Goal: Information Seeking & Learning: Find contact information

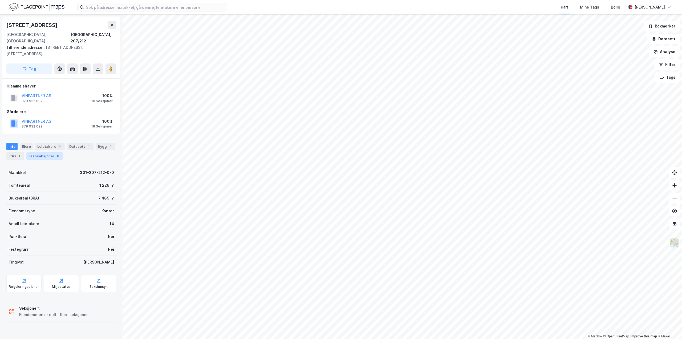
click at [39, 152] on div "Transaksjoner 6" at bounding box center [44, 155] width 37 height 7
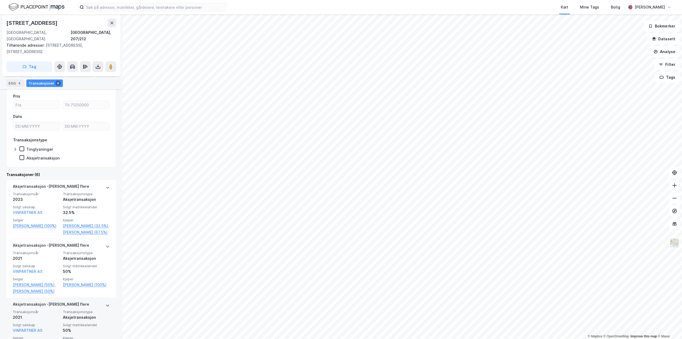
scroll to position [79, 0]
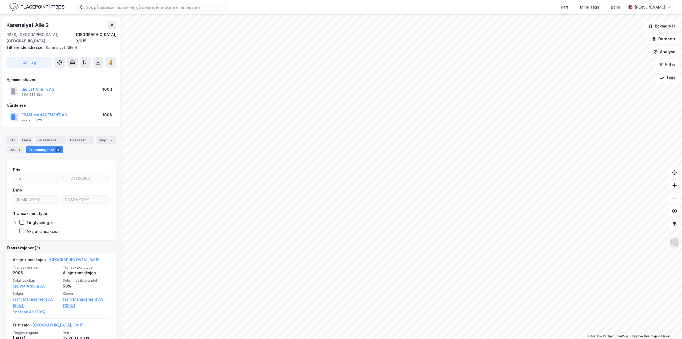
click at [95, 0] on html "Kart Mine Tags Bolig [PERSON_NAME] © Mapbox © OpenStreetMap Improve this map © …" at bounding box center [341, 169] width 682 height 339
click at [121, 153] on div "© Mapbox © OpenStreetMap Improve this map © Maxar [STREET_ADDRESS], 3/615 Tilhø…" at bounding box center [341, 176] width 682 height 324
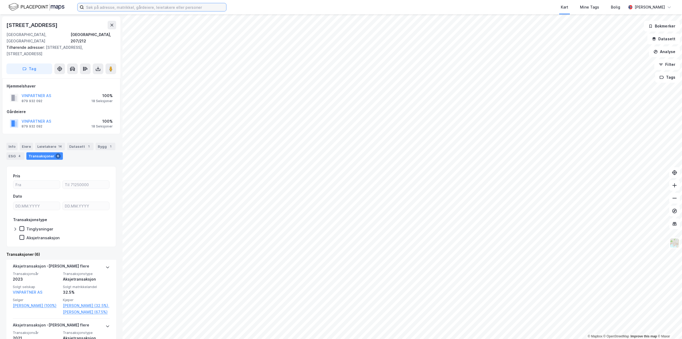
click at [96, 7] on input at bounding box center [155, 7] width 142 height 8
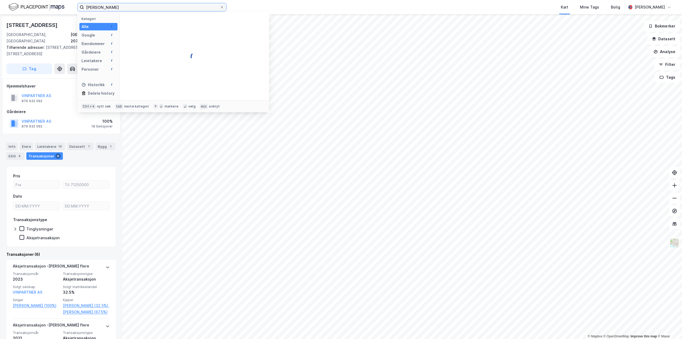
type input "[PERSON_NAME]"
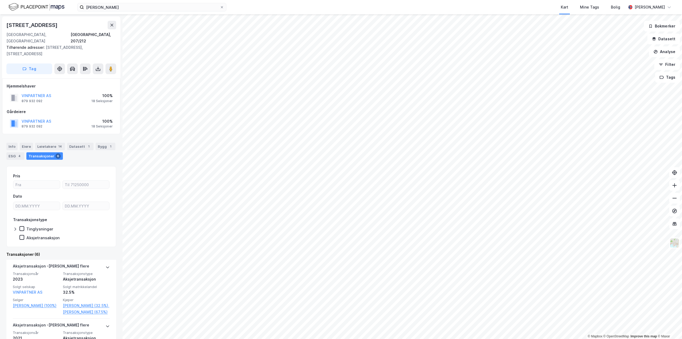
click at [399, 338] on html "hans hilde Kart Mine Tags Bolig [PERSON_NAME] © Mapbox © OpenStreetMap Improve …" at bounding box center [341, 169] width 682 height 339
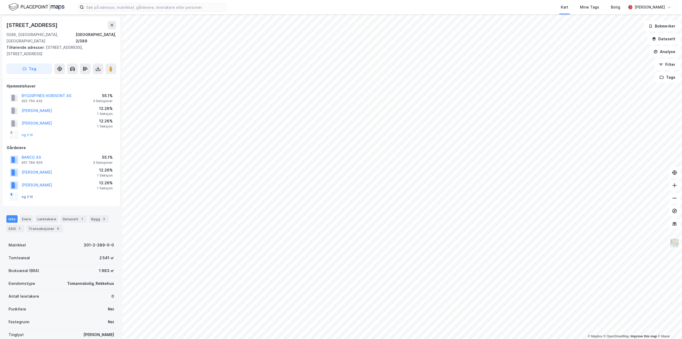
click at [0, 0] on button "og 2 til" at bounding box center [0, 0] width 0 height 0
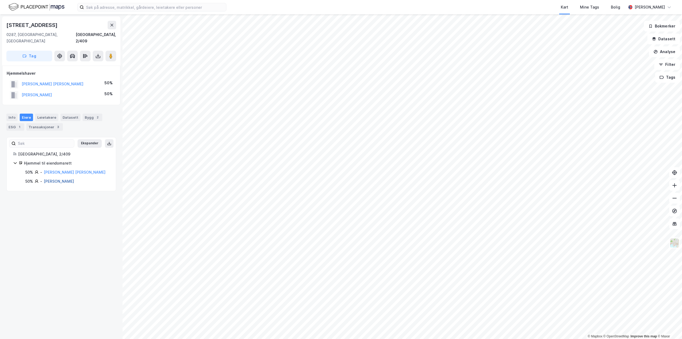
click at [66, 179] on link "[PERSON_NAME]" at bounding box center [59, 181] width 30 height 5
